Goal: Information Seeking & Learning: Find specific fact

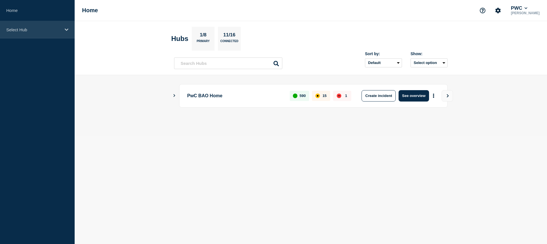
click at [23, 33] on div "Select Hub" at bounding box center [37, 29] width 75 height 17
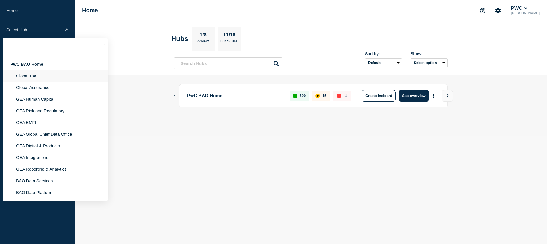
click at [15, 78] on li "Global Tax" at bounding box center [55, 76] width 105 height 12
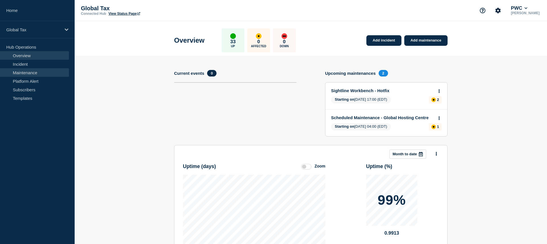
click at [21, 73] on link "Maintenance" at bounding box center [34, 72] width 69 height 9
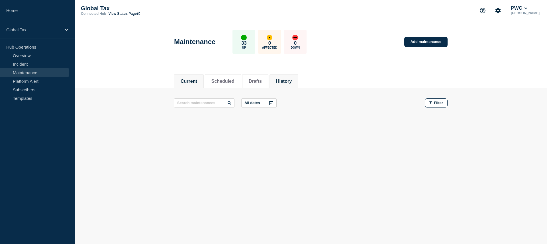
click at [277, 84] on li "History" at bounding box center [283, 81] width 29 height 14
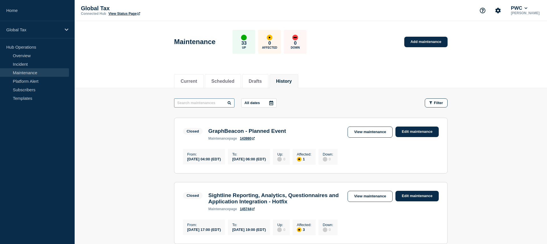
click at [209, 99] on input "text" at bounding box center [204, 103] width 60 height 9
type input "grap"
